Goal: Navigation & Orientation: Go to known website

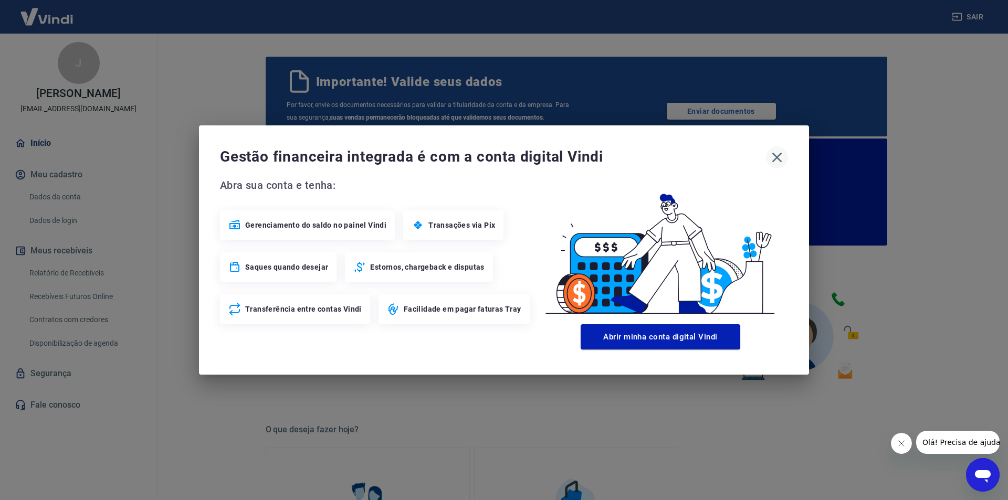
click at [783, 158] on icon "button" at bounding box center [776, 157] width 17 height 17
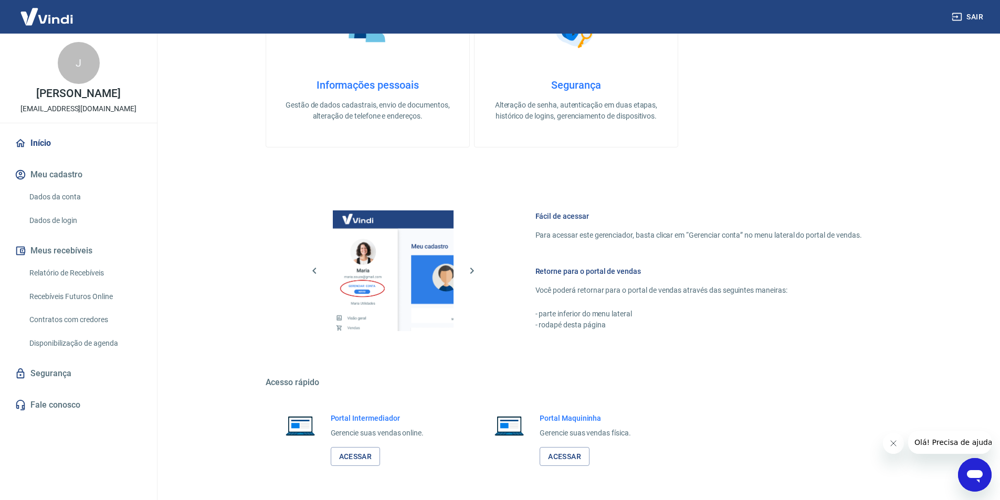
scroll to position [509, 0]
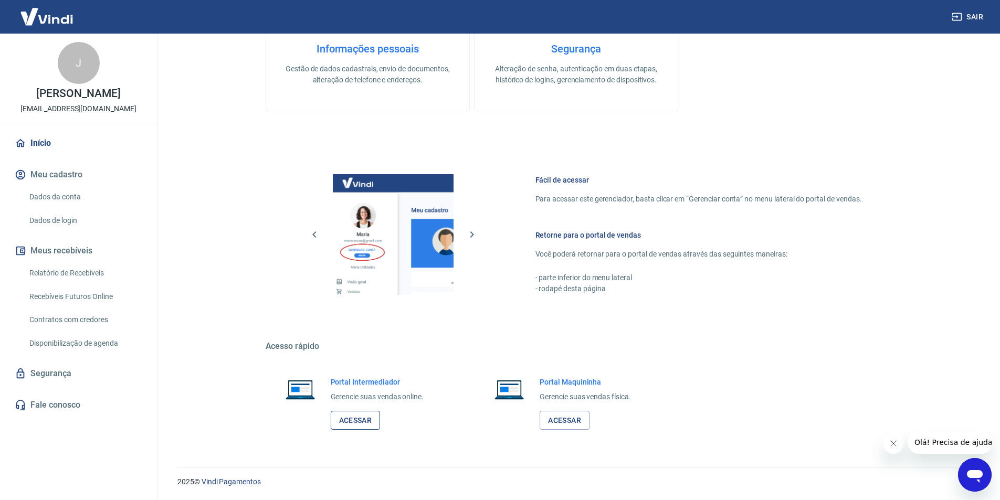
click at [359, 423] on link "Acessar" at bounding box center [356, 420] width 50 height 19
